Goal: Transaction & Acquisition: Obtain resource

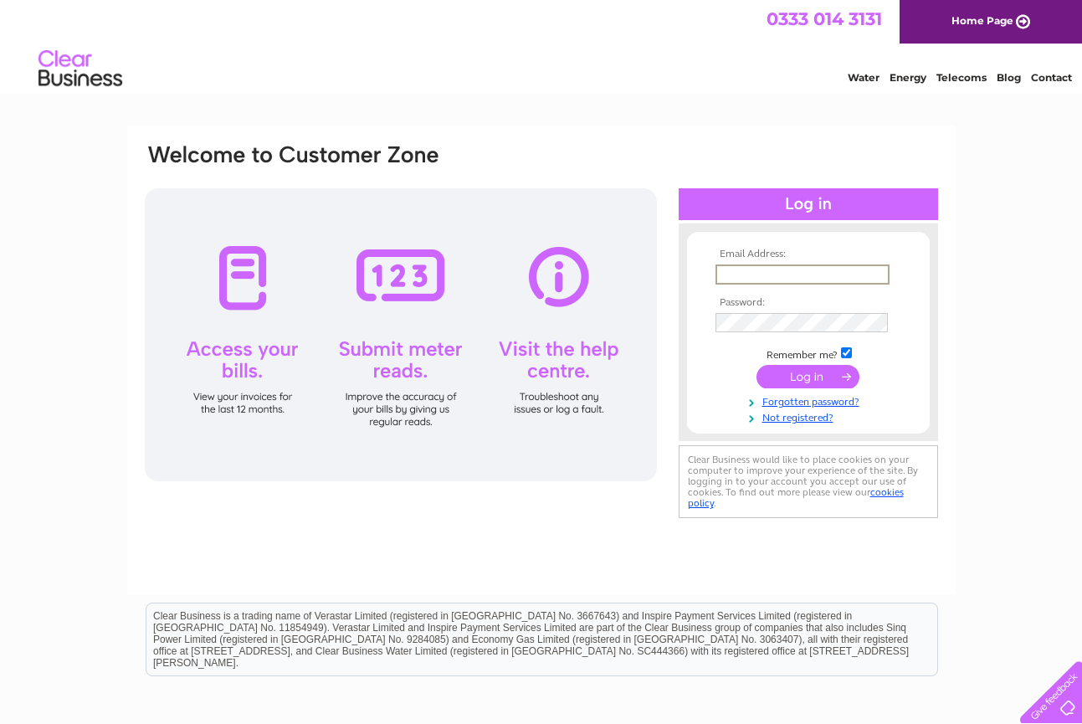
type input "smeredith@phonecoop.coop"
click at [802, 386] on td at bounding box center [808, 377] width 194 height 32
click at [803, 376] on input "submit" at bounding box center [808, 374] width 103 height 23
click at [808, 367] on input "submit" at bounding box center [808, 374] width 103 height 23
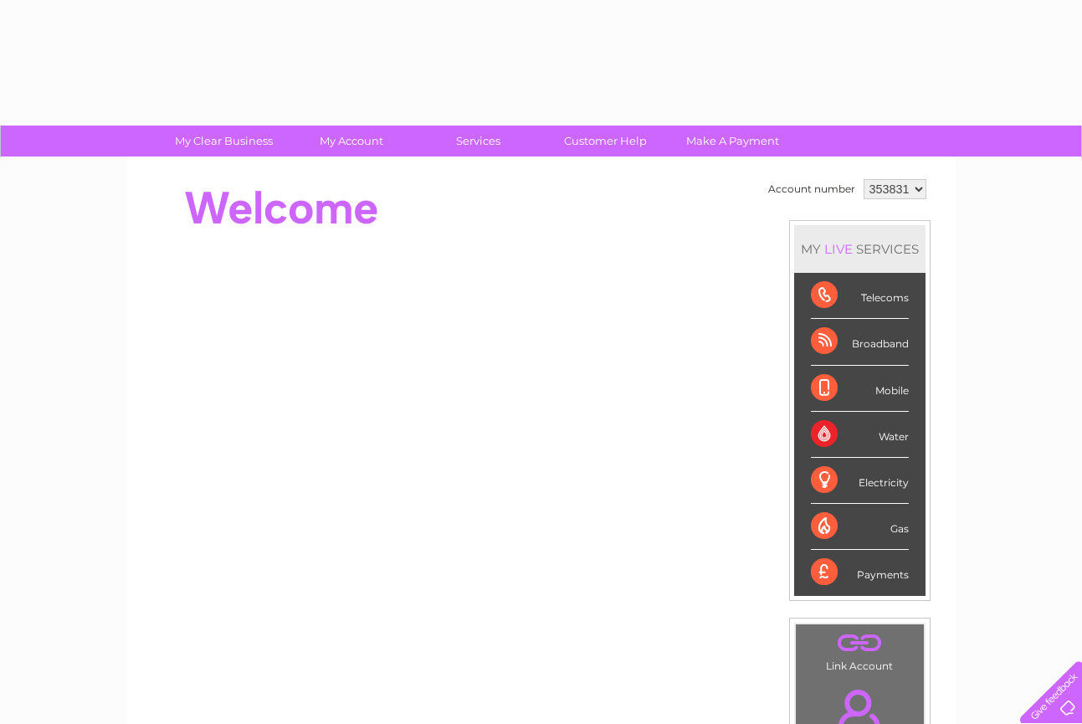
click at [825, 377] on div "Mobile" at bounding box center [860, 389] width 98 height 46
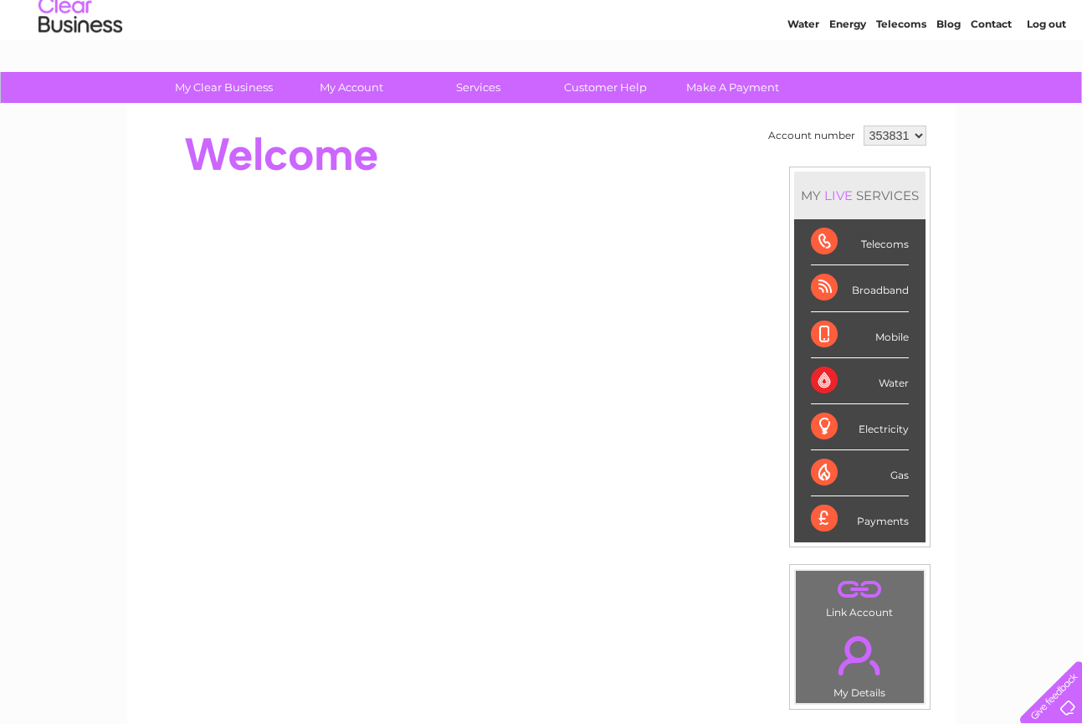
scroll to position [53, 0]
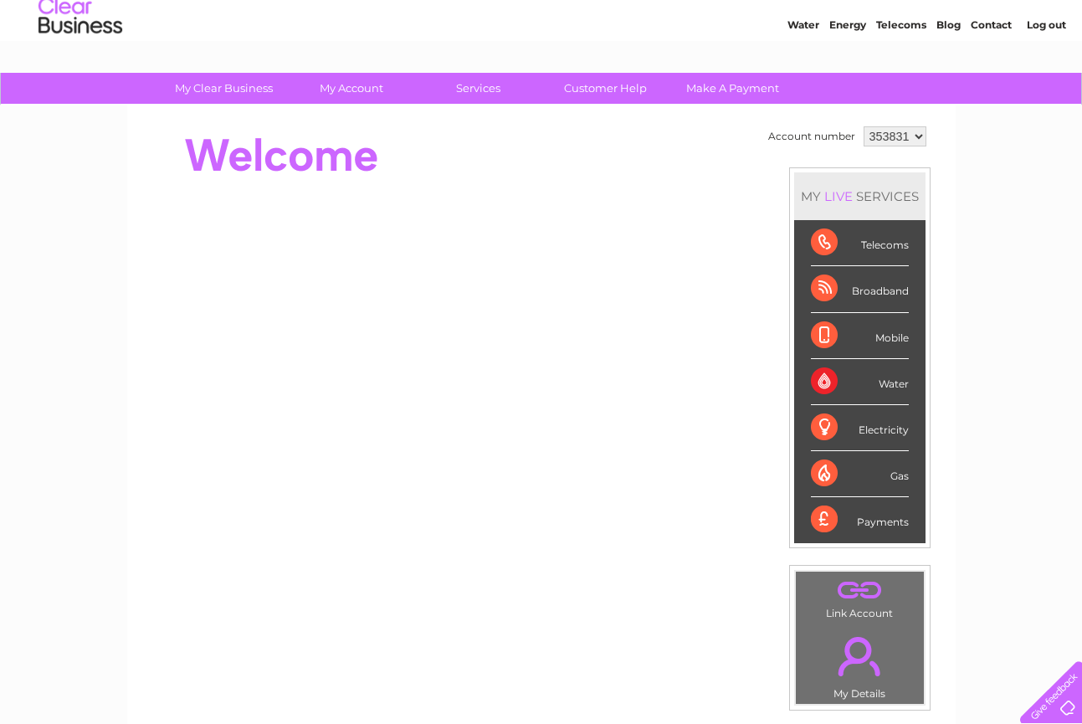
click at [830, 516] on div "Payments" at bounding box center [860, 519] width 98 height 45
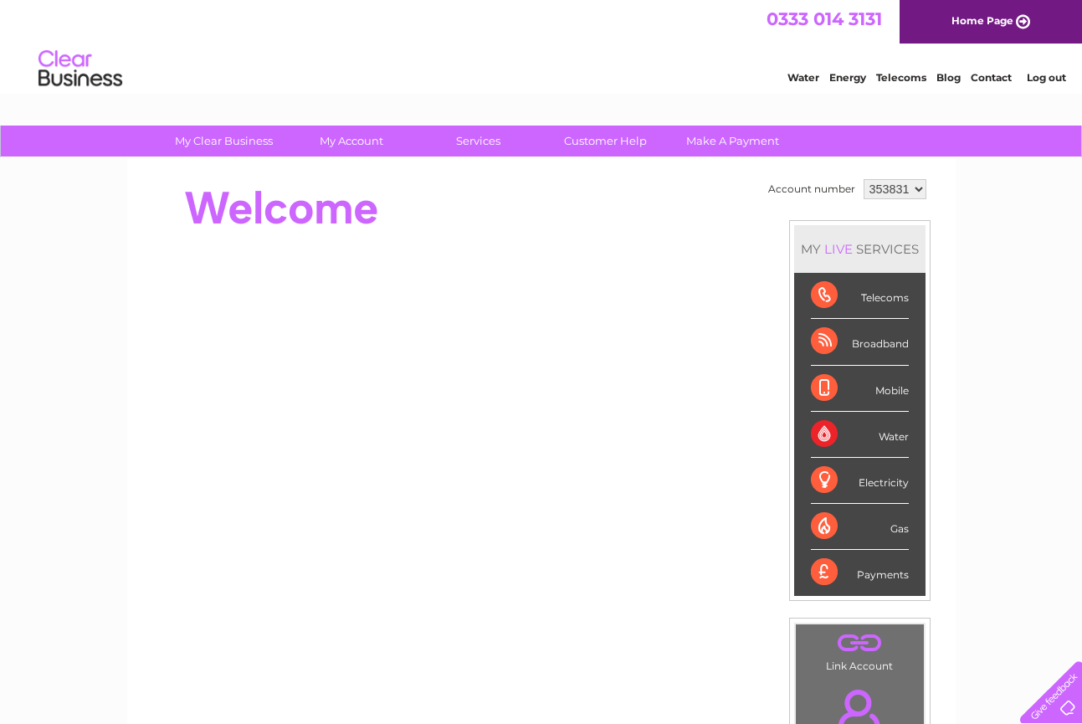
scroll to position [0, 0]
click at [836, 286] on div "Telecoms" at bounding box center [860, 296] width 98 height 46
click at [867, 290] on div "Telecoms" at bounding box center [860, 296] width 98 height 46
click at [884, 301] on div "Telecoms" at bounding box center [860, 296] width 98 height 46
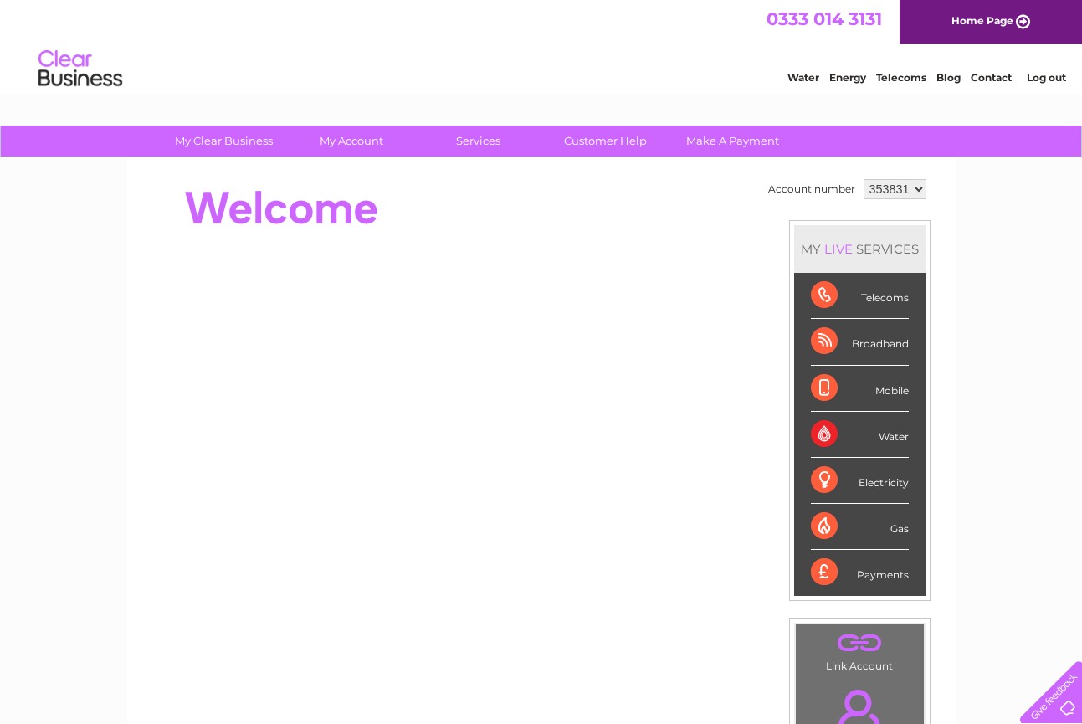
click at [829, 301] on div "Telecoms" at bounding box center [860, 296] width 98 height 46
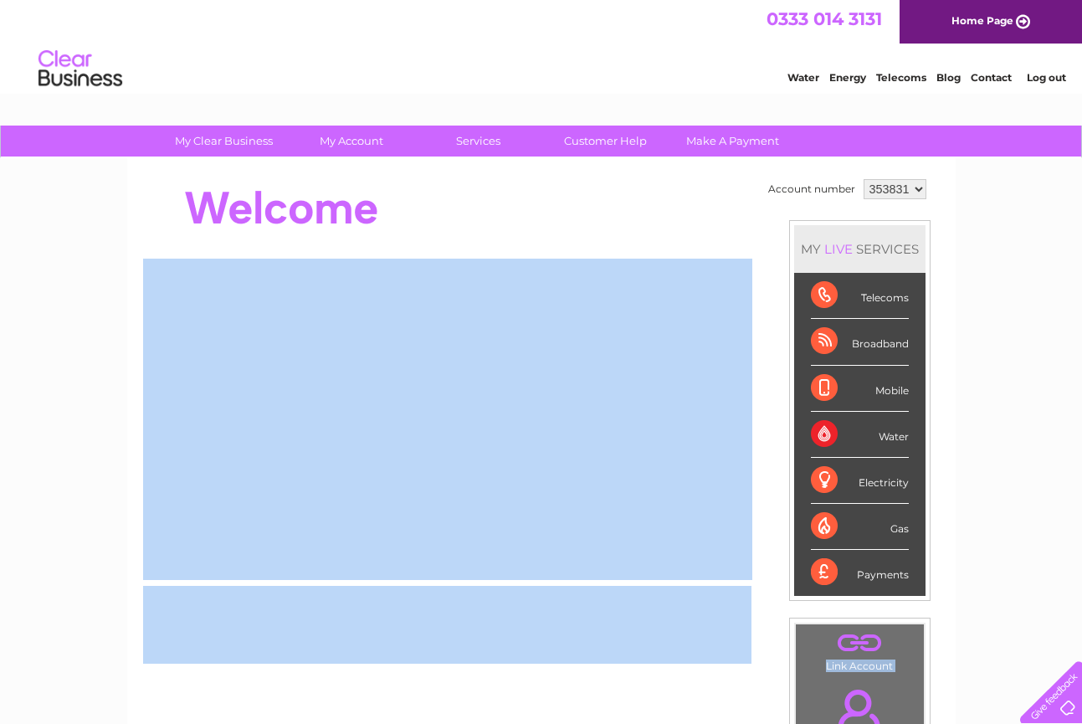
click at [711, 706] on div "Account number 353831 MY LIVE SERVICES Telecoms Broadband Mobile Water Electric…" at bounding box center [541, 469] width 829 height 622
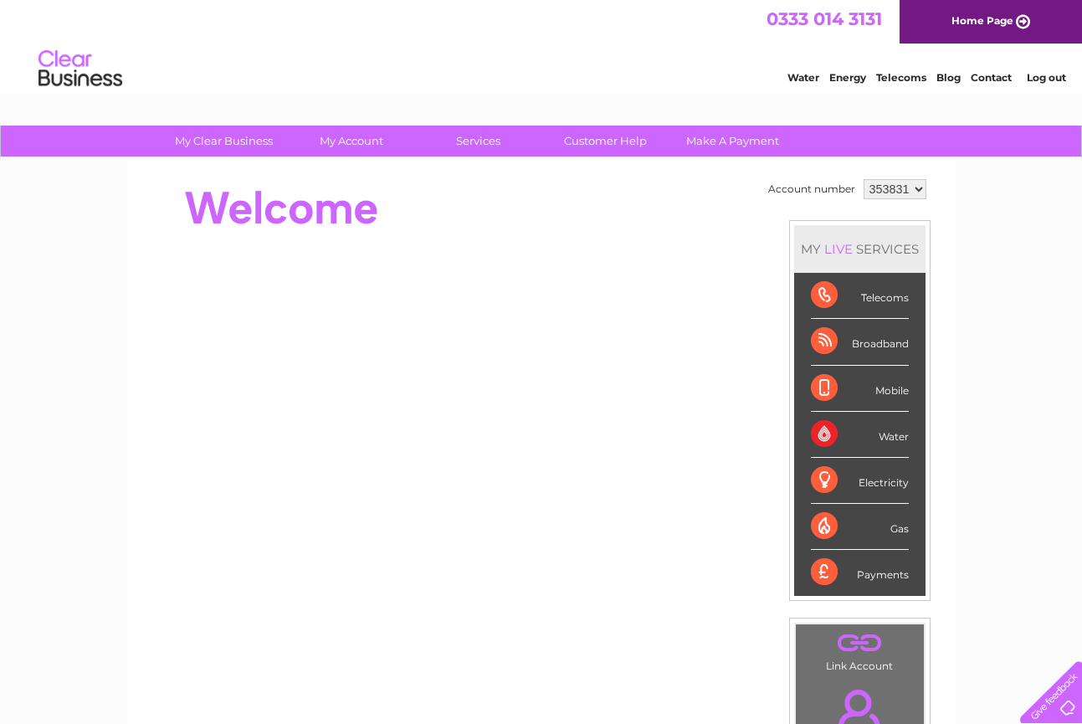
click at [826, 562] on div "Payments" at bounding box center [860, 572] width 98 height 45
click at [865, 567] on div "Payments" at bounding box center [860, 572] width 98 height 45
click at [901, 75] on link "Telecoms" at bounding box center [901, 77] width 50 height 13
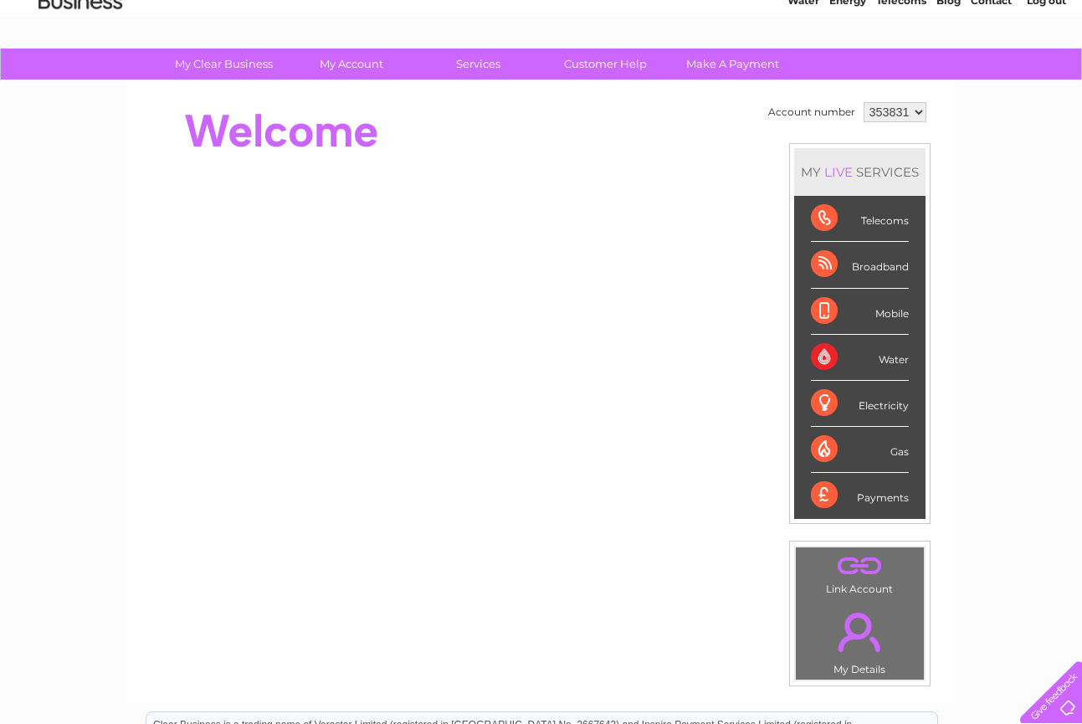
scroll to position [74, 0]
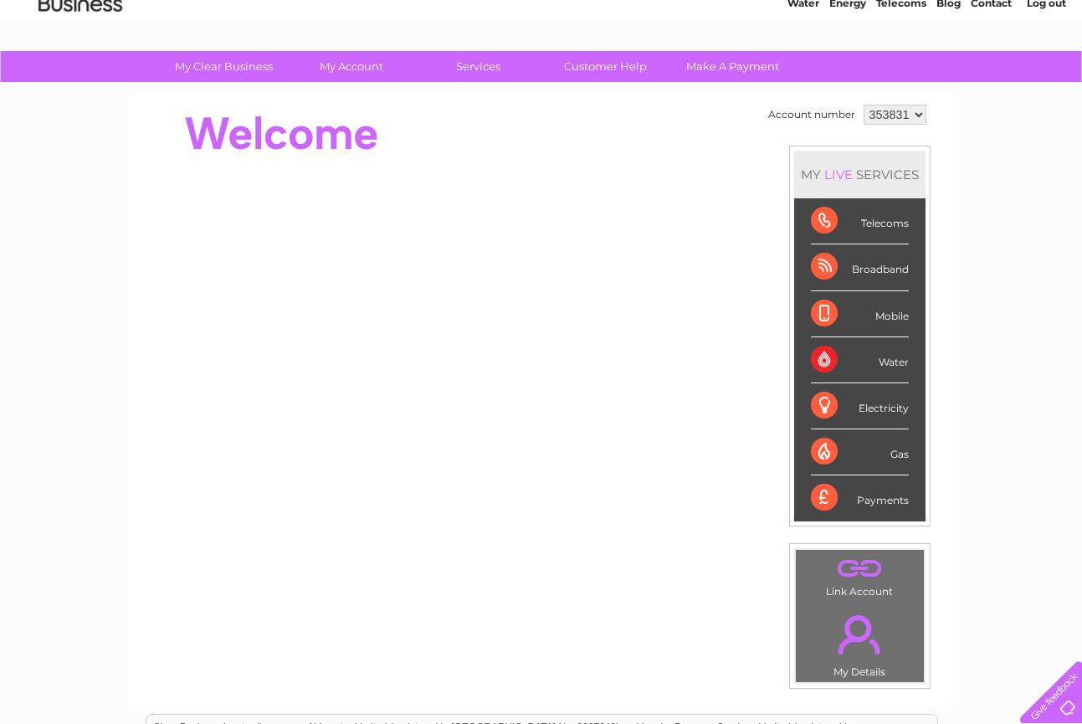
click at [828, 225] on div "Telecoms" at bounding box center [860, 221] width 98 height 46
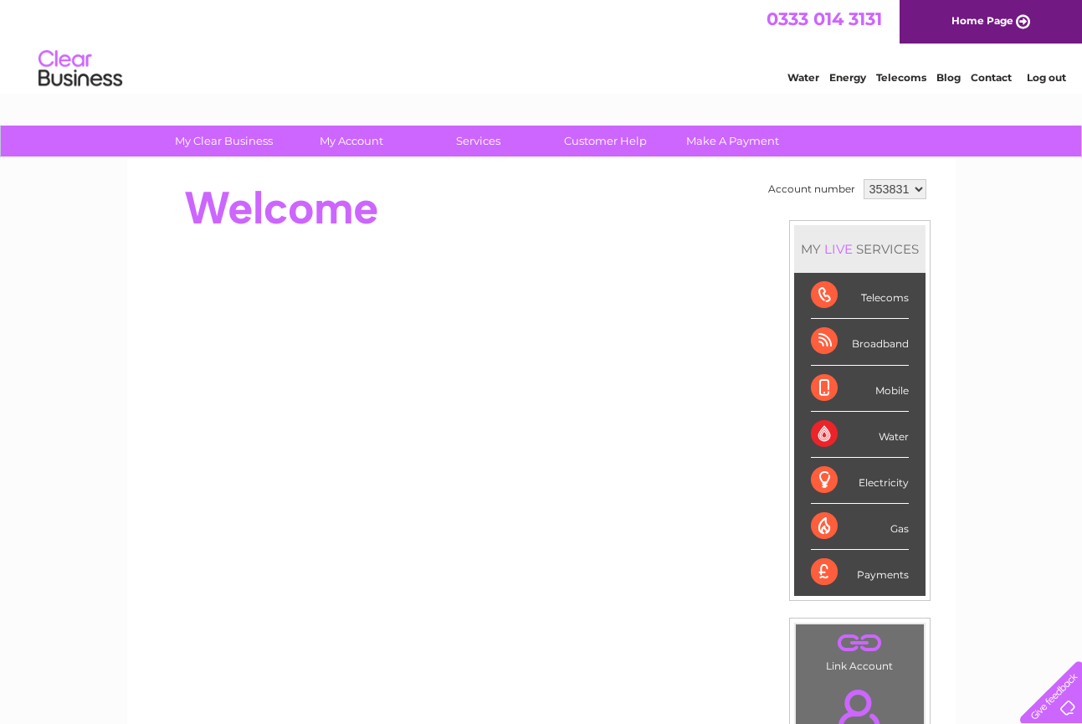
scroll to position [0, 0]
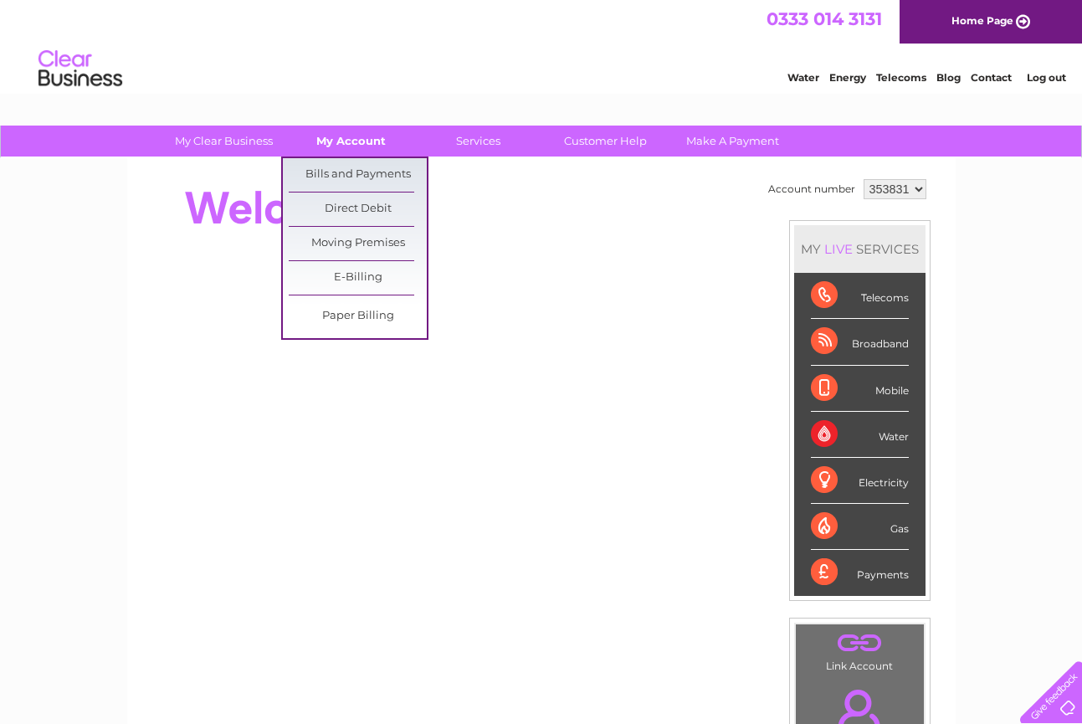
click at [347, 142] on link "My Account" at bounding box center [351, 141] width 138 height 31
click at [345, 172] on link "Bills and Payments" at bounding box center [358, 174] width 138 height 33
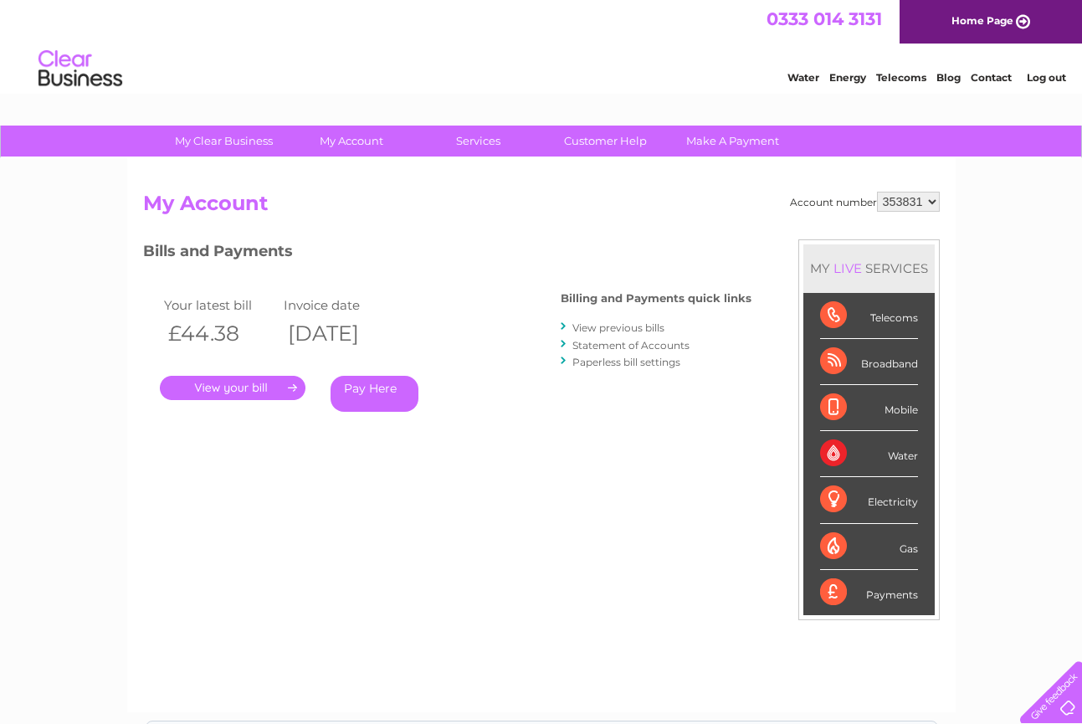
click at [256, 388] on link "." at bounding box center [233, 388] width 146 height 24
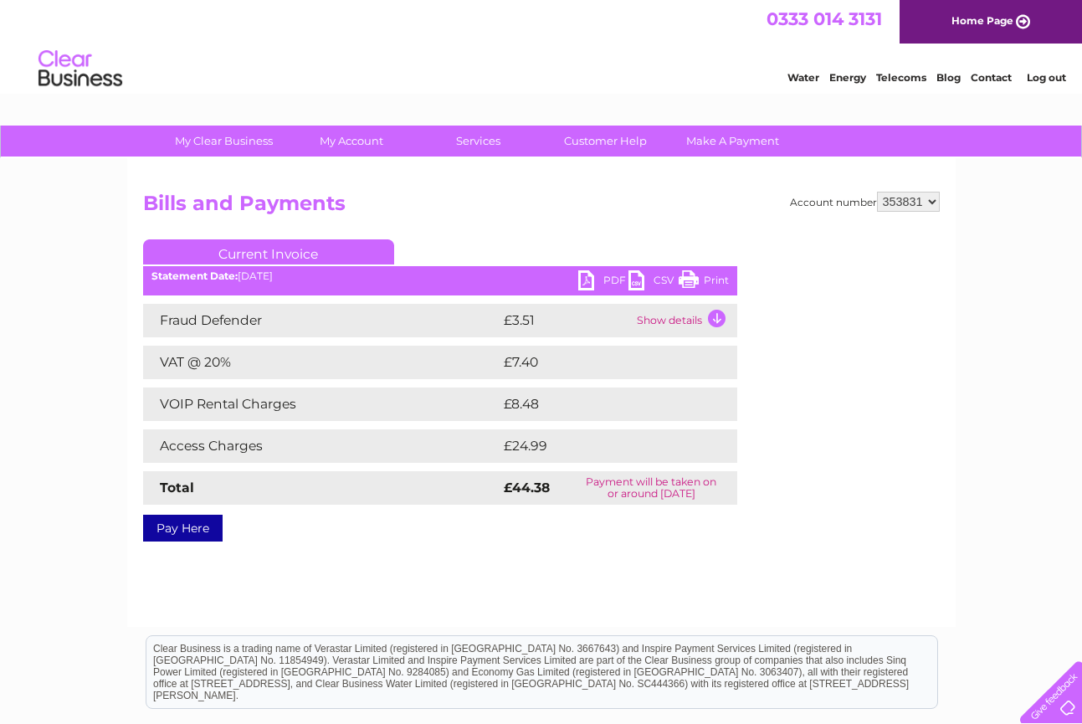
click at [712, 308] on td "Show details" at bounding box center [685, 320] width 105 height 33
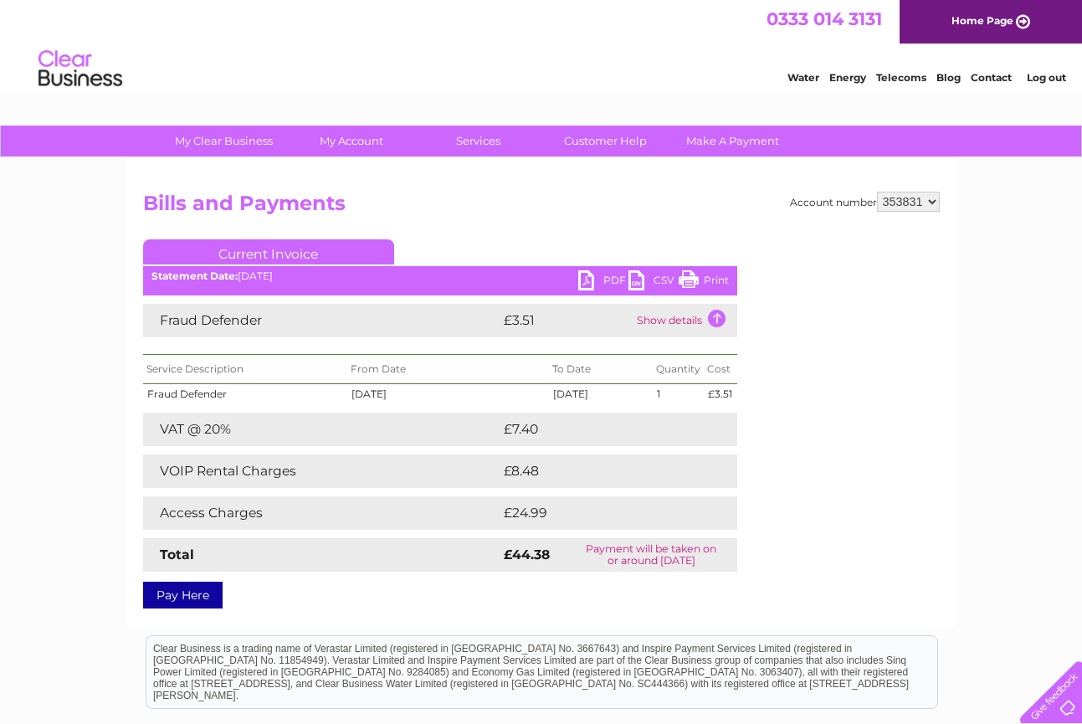
click at [516, 470] on td "£8.48" at bounding box center [599, 470] width 199 height 33
click at [475, 678] on div "Clear Business is a trading name of Verastar Limited (registered in [GEOGRAPHIC…" at bounding box center [541, 672] width 791 height 72
click at [388, 225] on div "Account number 353831 Bills and Payments Current Invoice PDF CSV Print" at bounding box center [541, 397] width 797 height 410
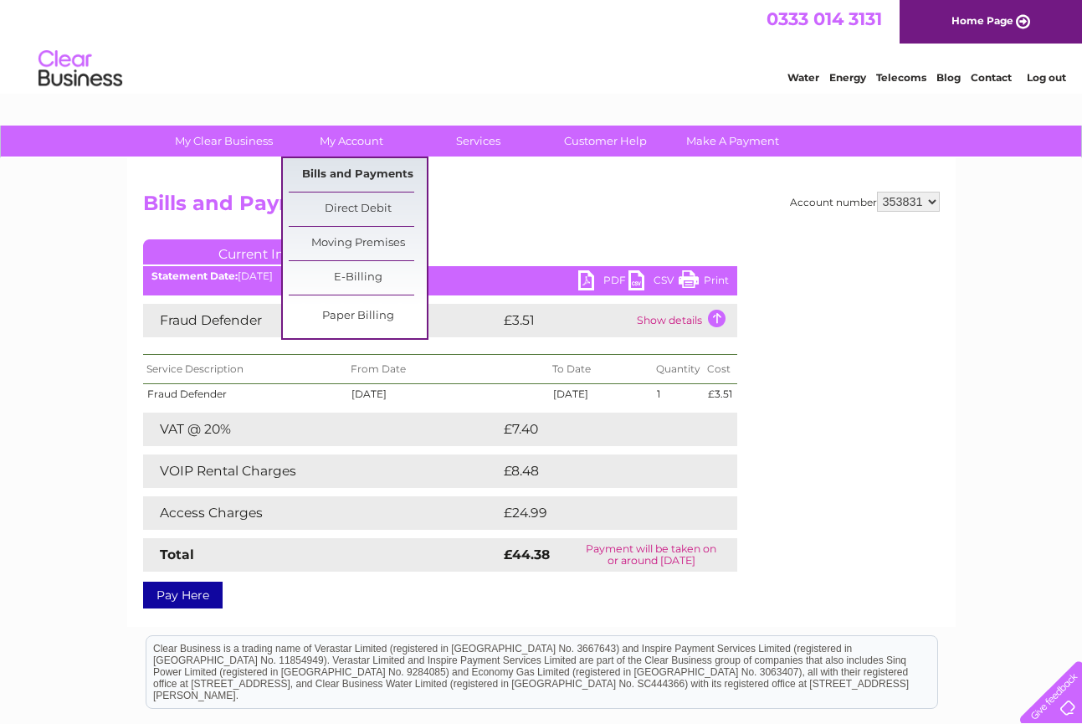
click at [345, 166] on link "Bills and Payments" at bounding box center [358, 174] width 138 height 33
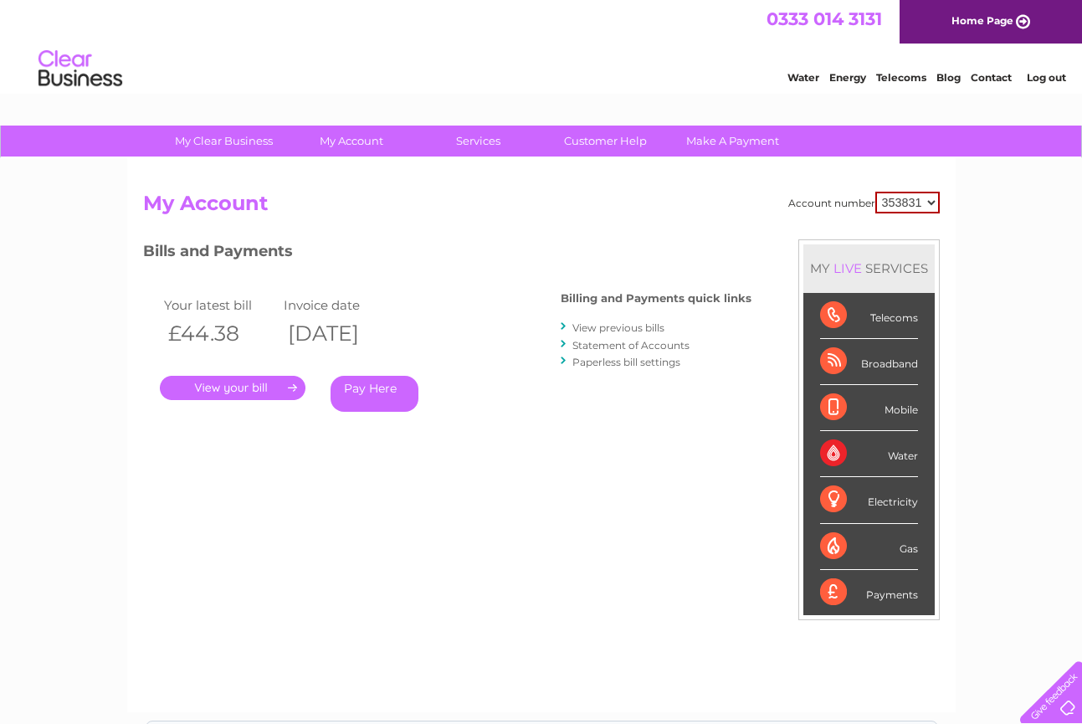
click at [244, 387] on link "." at bounding box center [233, 388] width 146 height 24
click at [619, 325] on link "View previous bills" at bounding box center [618, 327] width 92 height 13
click at [610, 325] on link "View previous bills" at bounding box center [618, 327] width 92 height 13
click at [567, 325] on div at bounding box center [565, 327] width 8 height 16
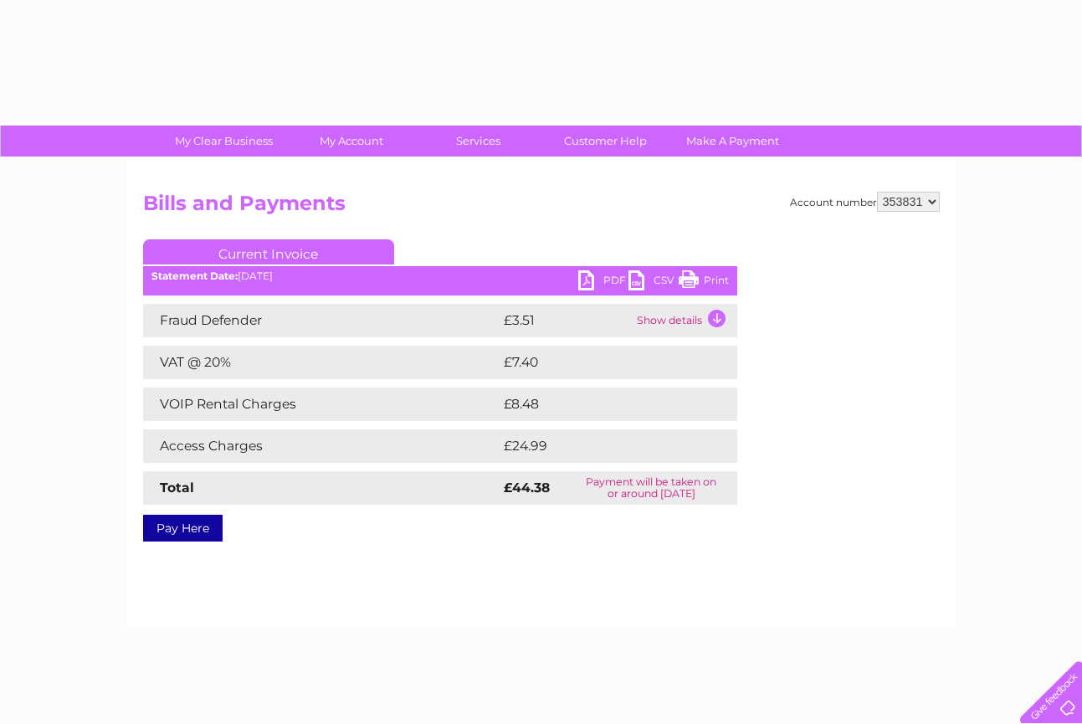
click at [278, 387] on td "VOIP Rental Charges" at bounding box center [321, 403] width 357 height 33
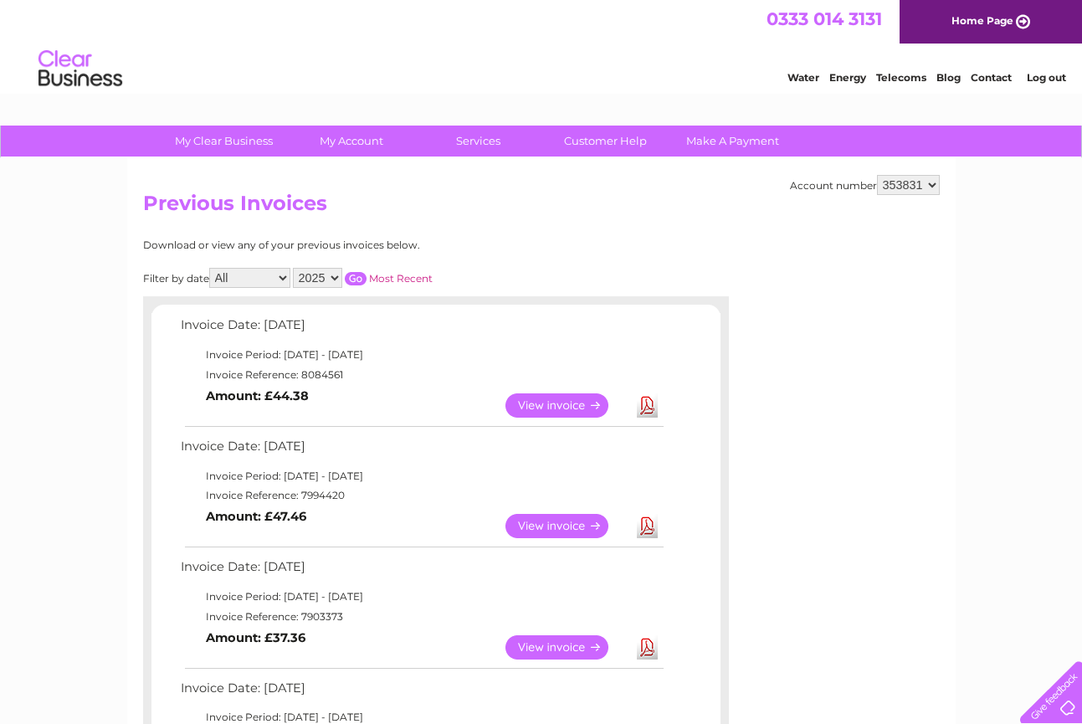
click at [558, 521] on link "View" at bounding box center [567, 526] width 123 height 24
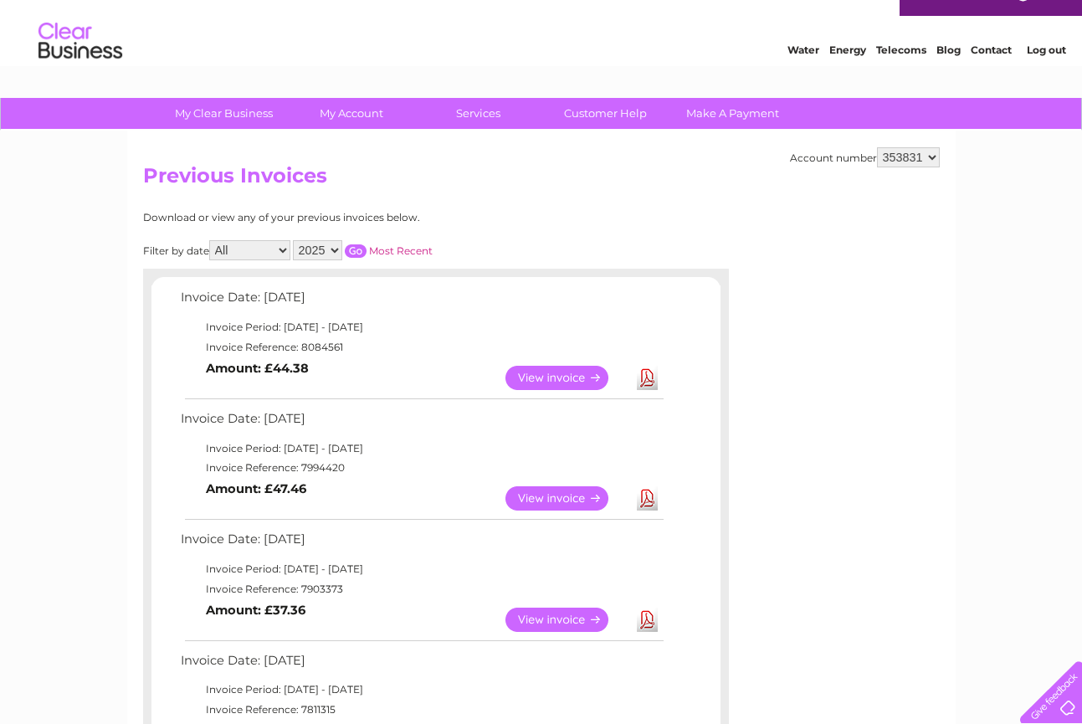
scroll to position [27, 0]
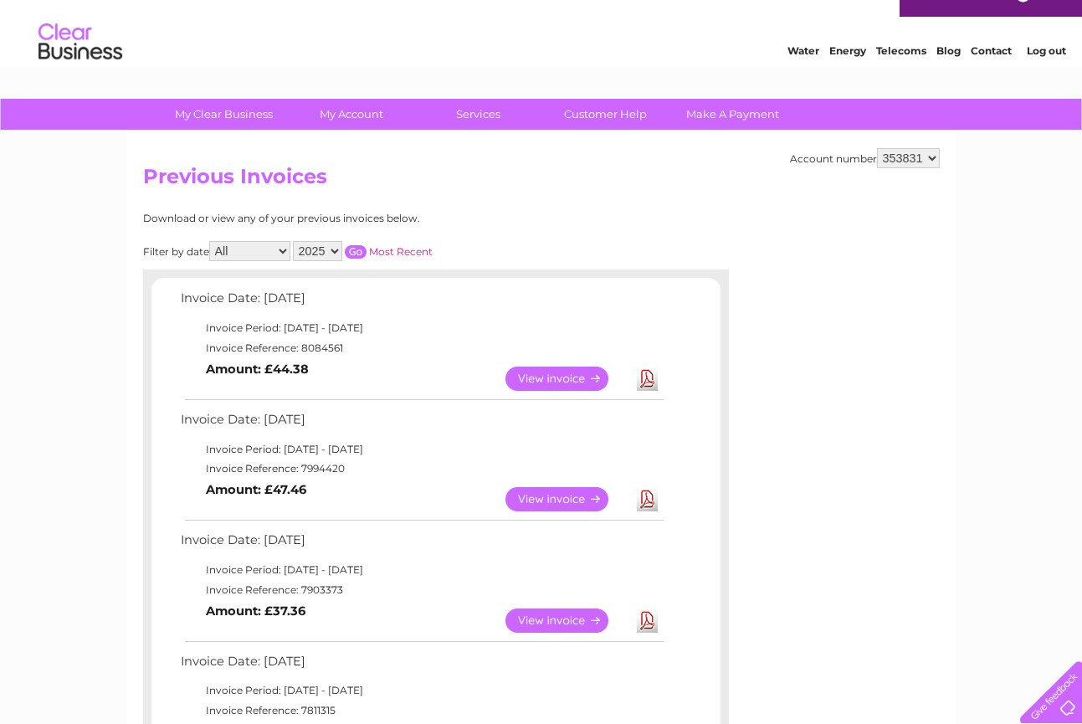
click at [548, 608] on link "View" at bounding box center [567, 620] width 123 height 24
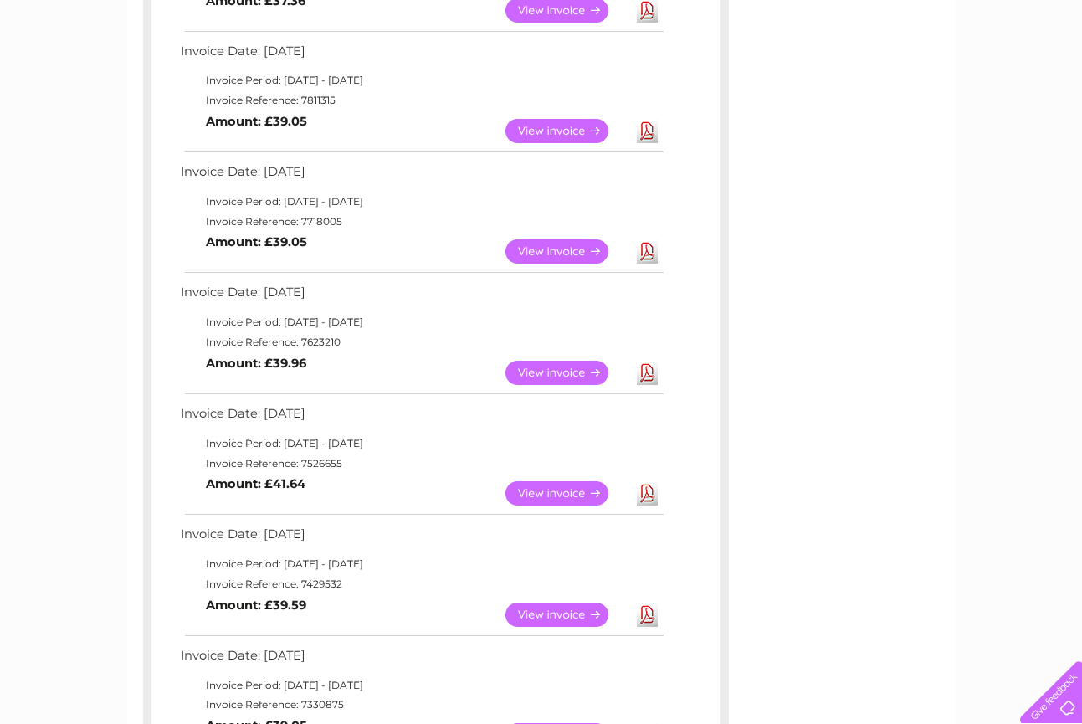
scroll to position [639, 0]
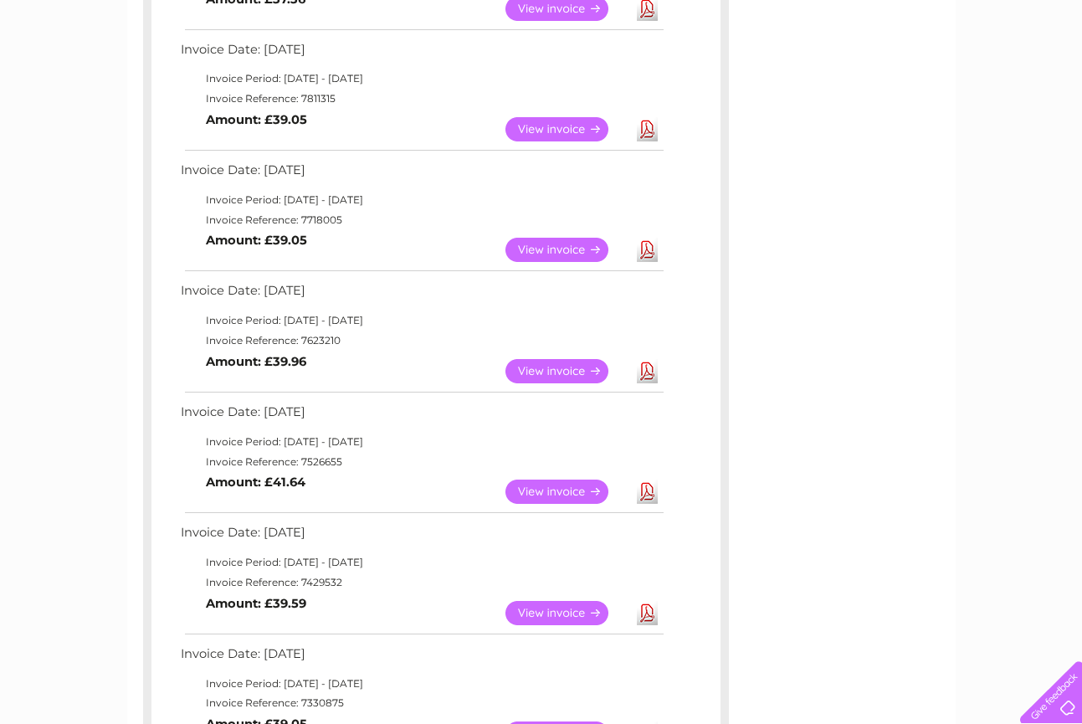
click at [427, 607] on td "View Download Amount: £39.59" at bounding box center [422, 613] width 490 height 41
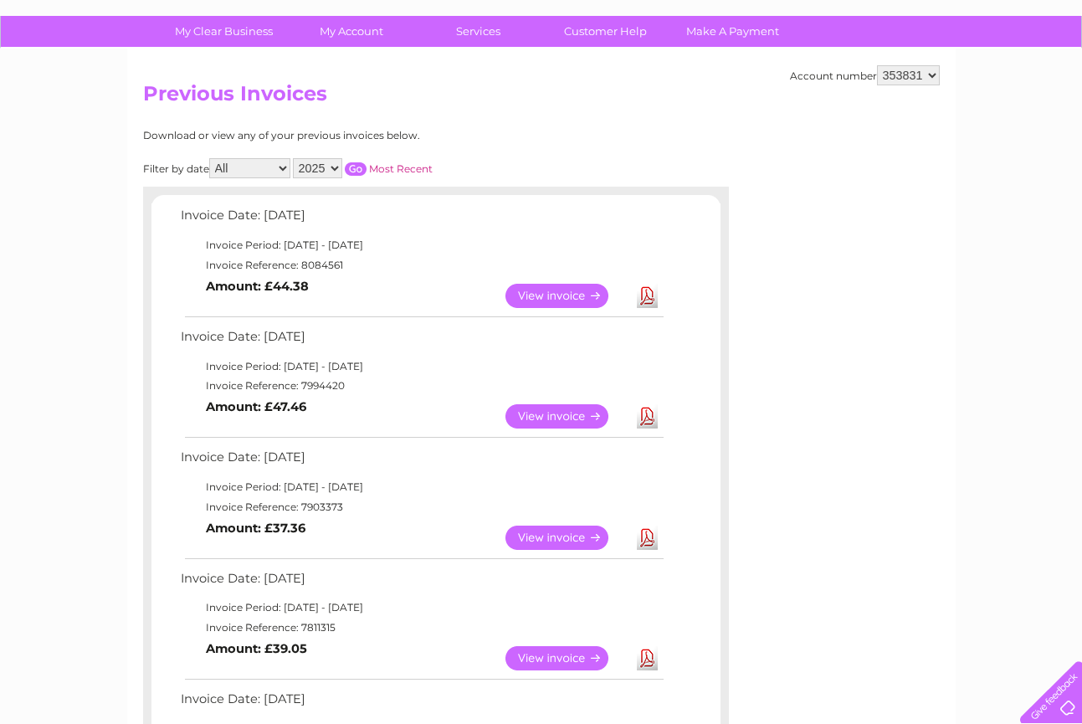
scroll to position [109, 0]
